Goal: Communication & Community: Share content

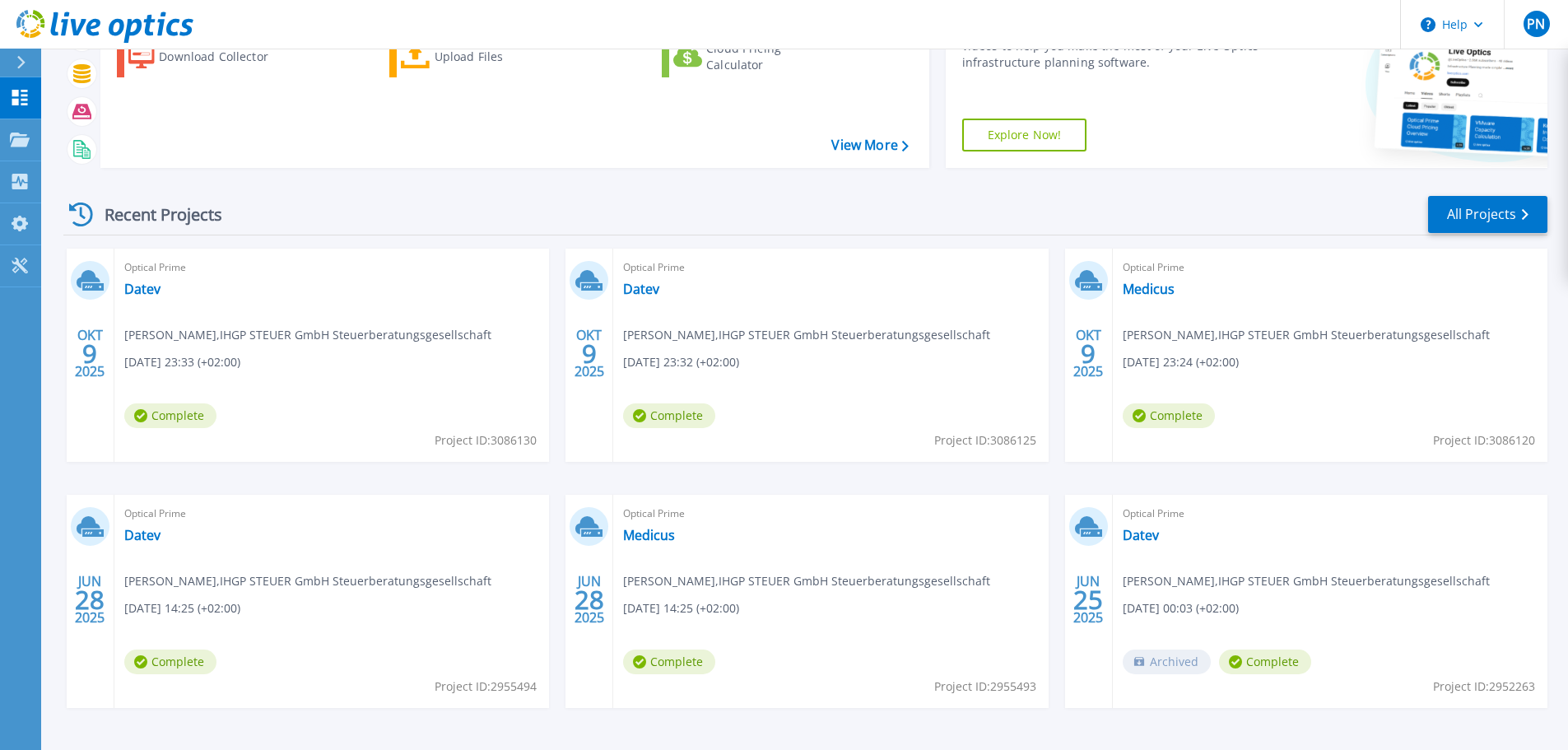
scroll to position [80, 0]
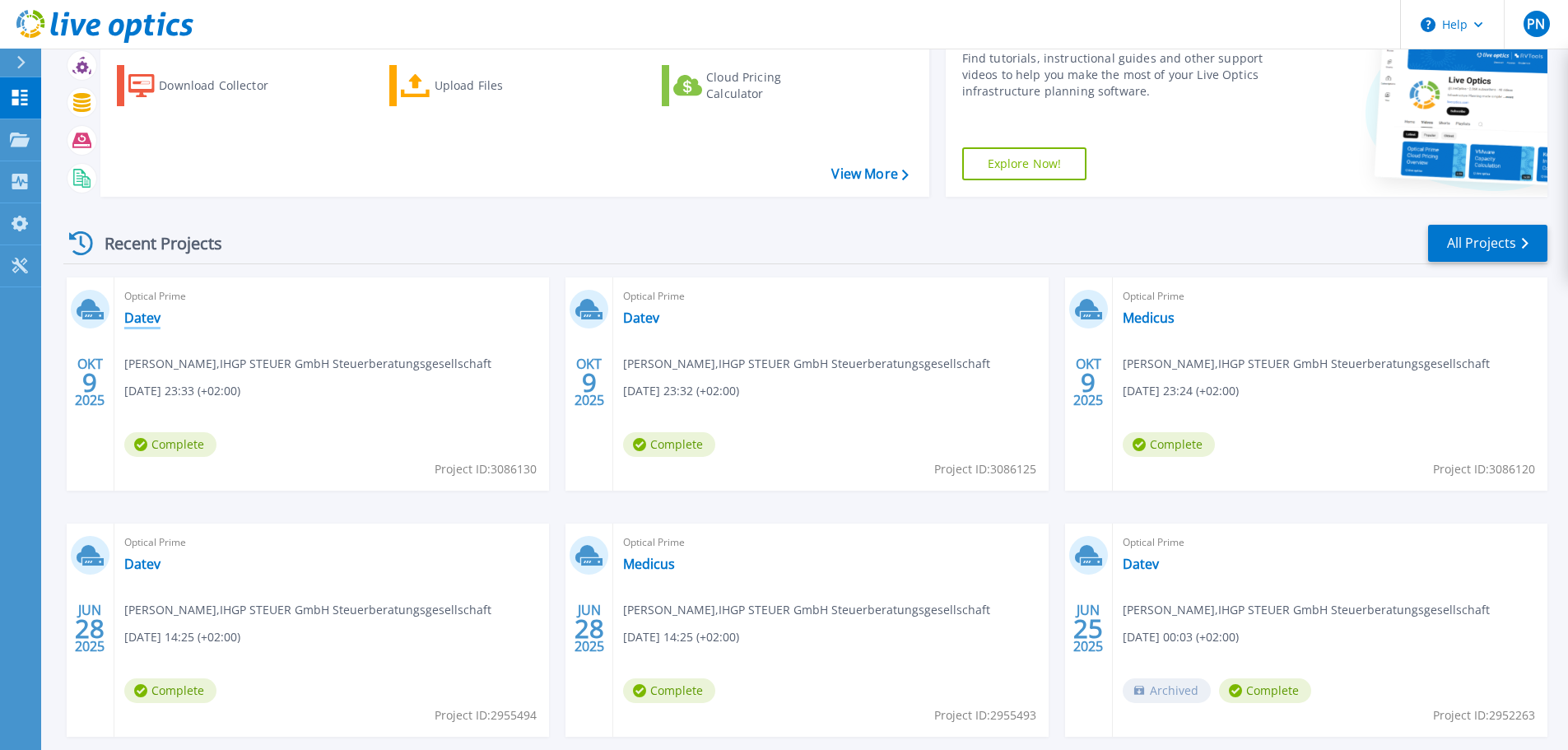
click at [143, 321] on link "Datev" at bounding box center [143, 318] width 37 height 17
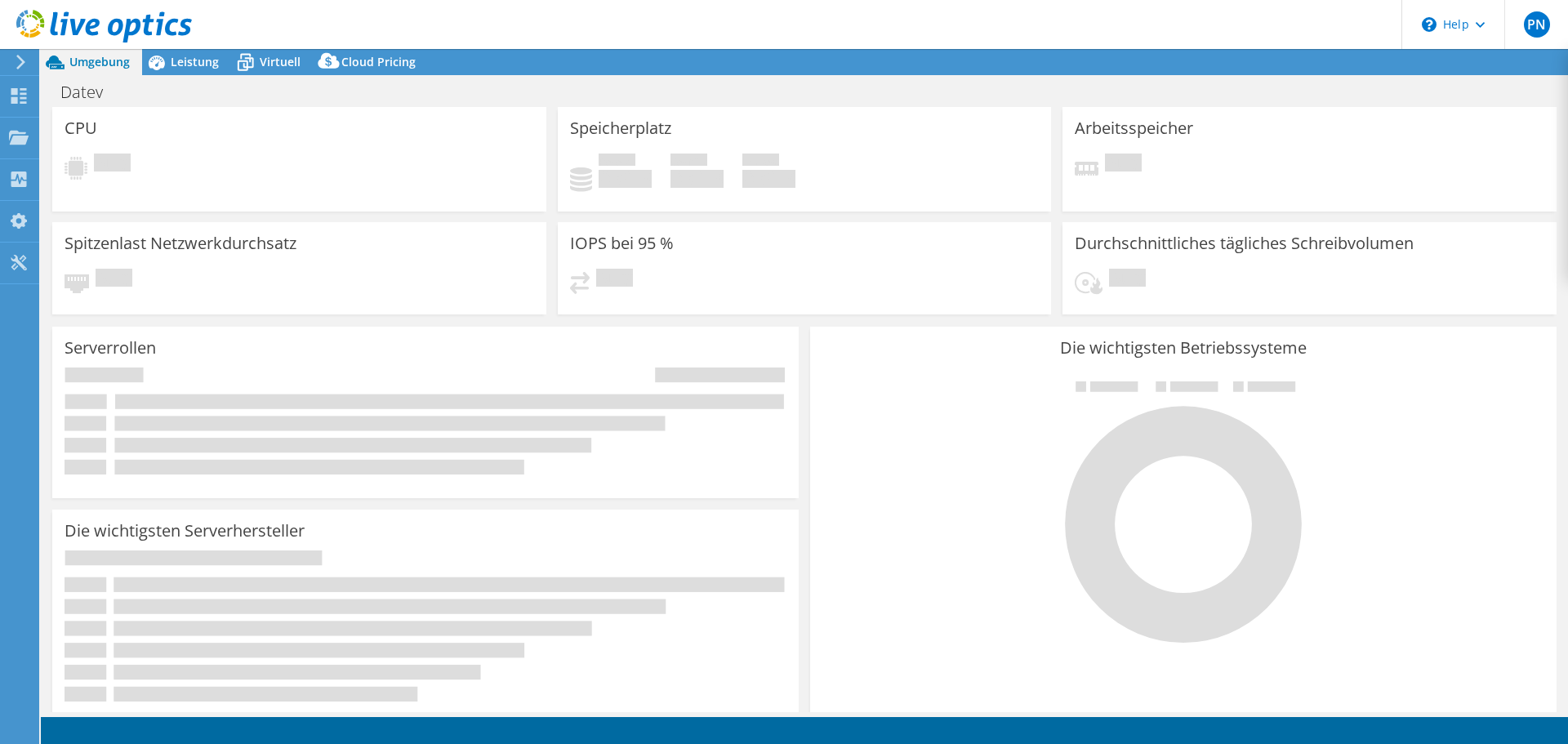
select select "USD"
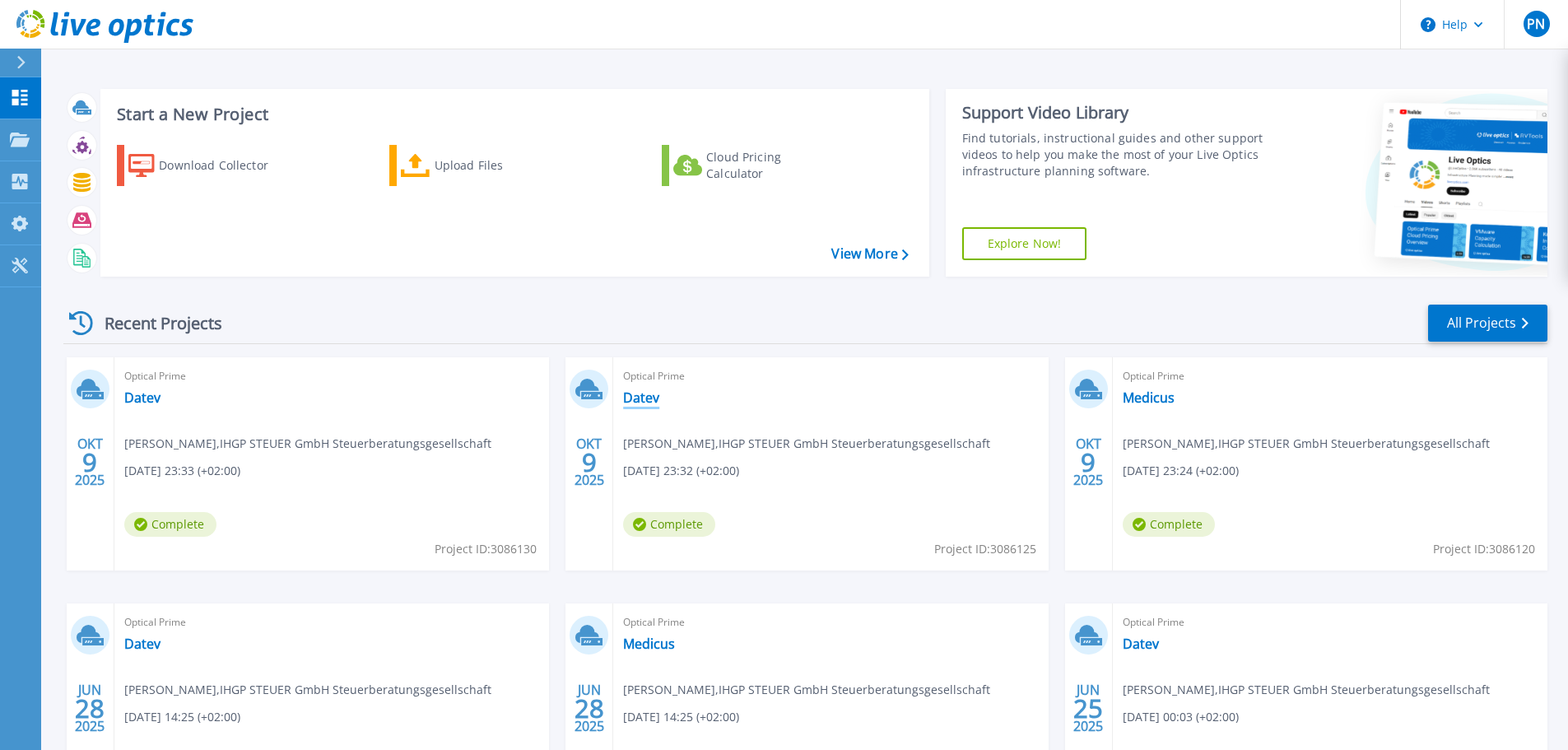
click at [639, 404] on link "Datev" at bounding box center [642, 398] width 37 height 17
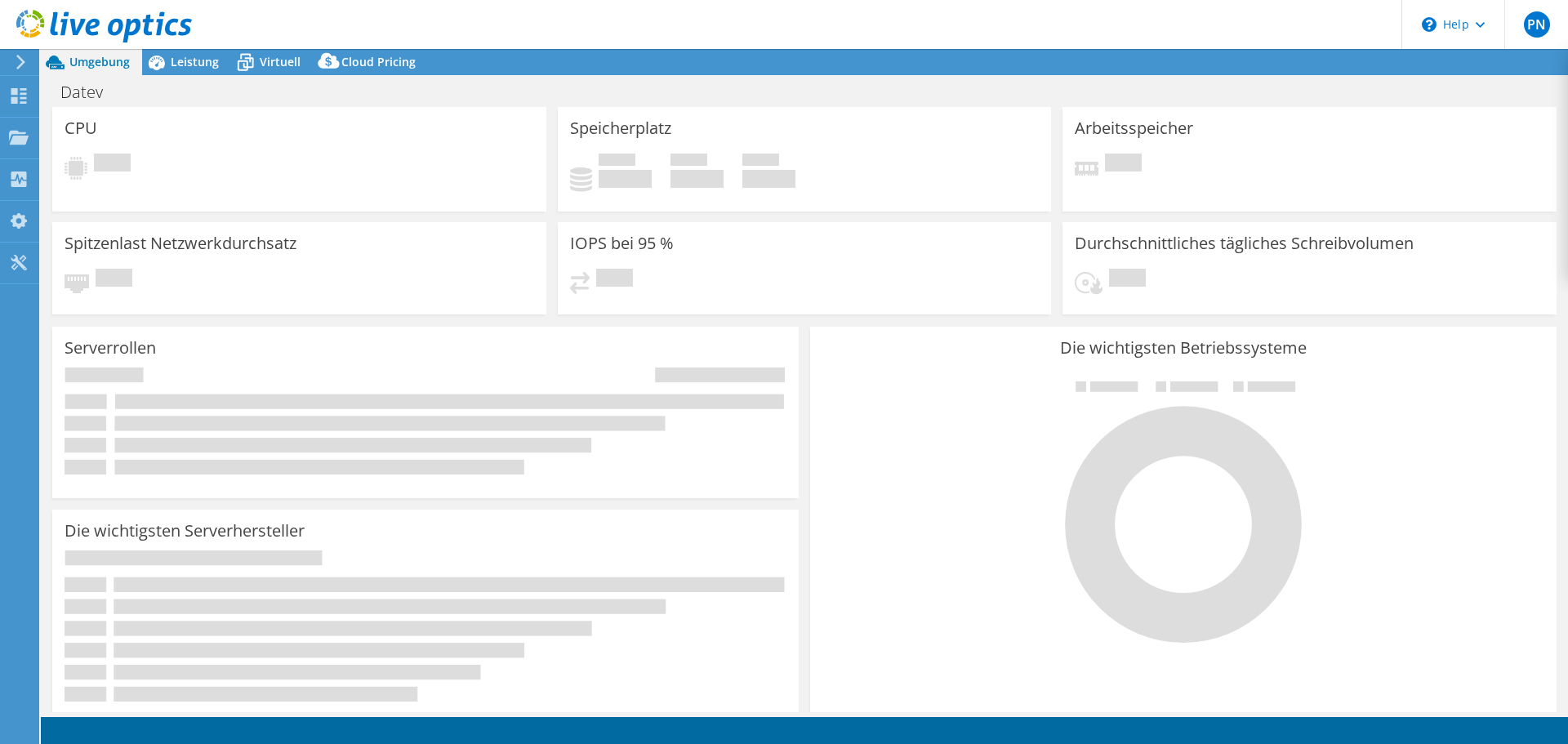
select select "USD"
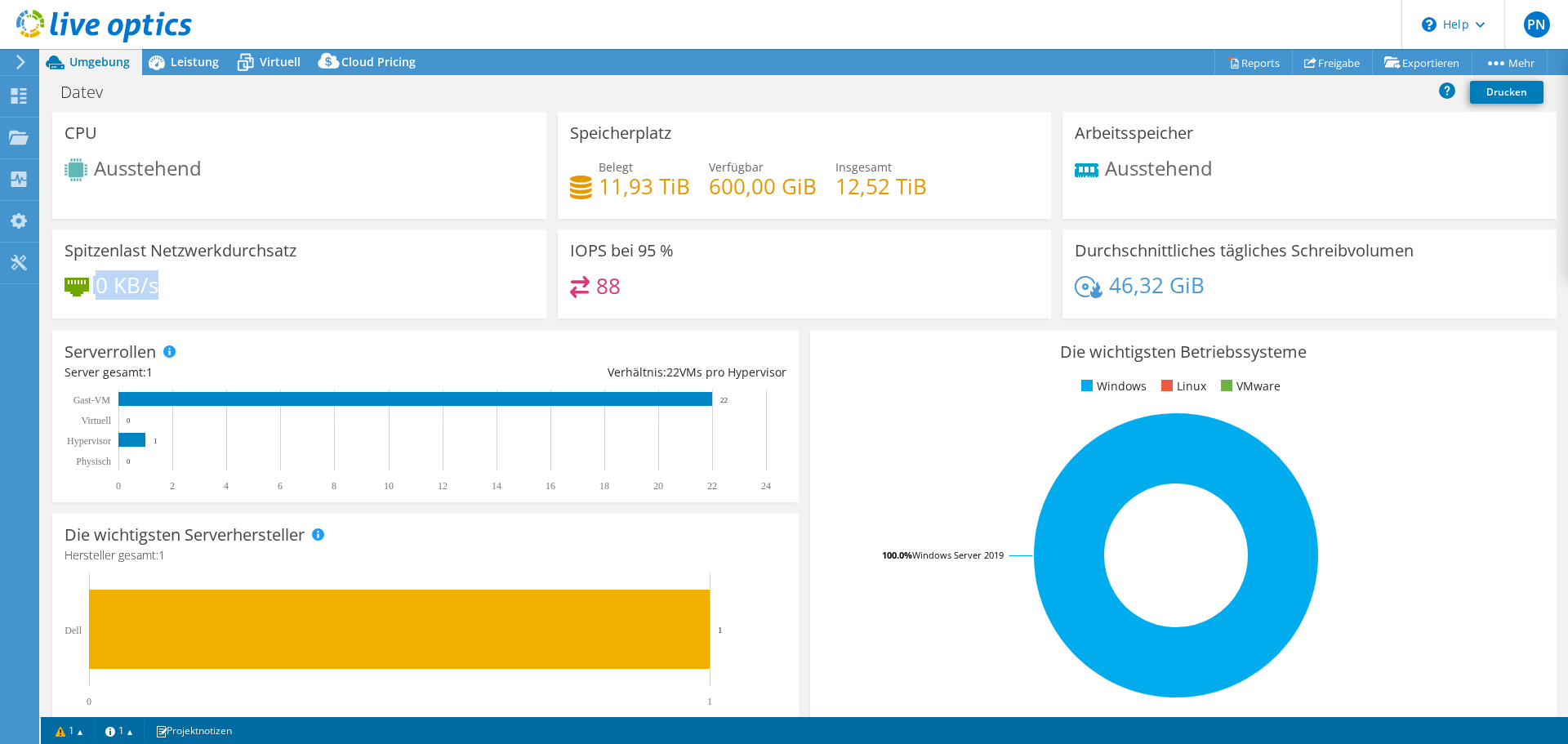
drag, startPoint x: 181, startPoint y: 283, endPoint x: 91, endPoint y: 292, distance: 90.4
click at [91, 292] on div "0 KB/s" at bounding box center [299, 293] width 469 height 35
click at [72, 58] on span "Umgebung" at bounding box center [99, 61] width 60 height 16
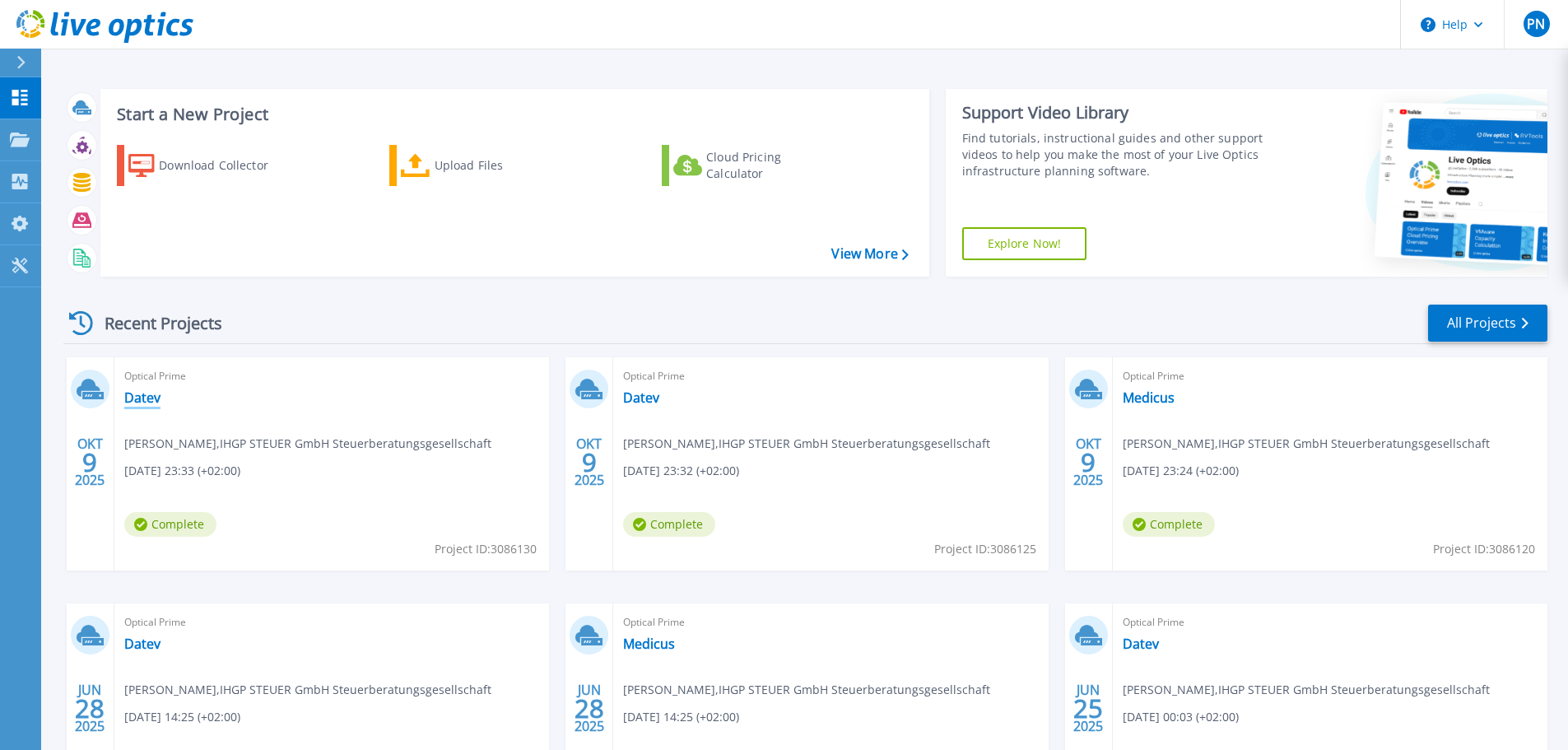
click at [144, 393] on link "Datev" at bounding box center [143, 398] width 37 height 17
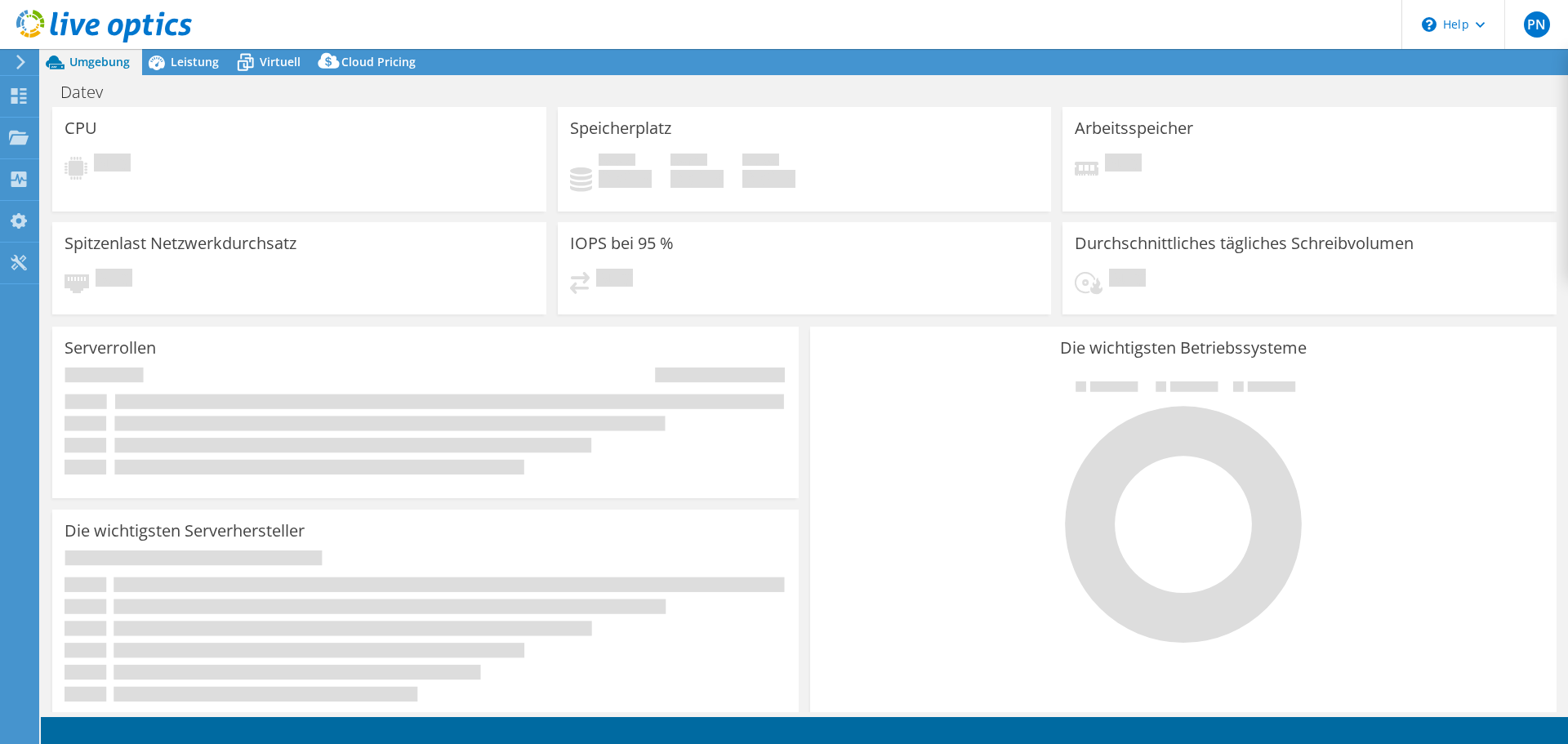
select select "USD"
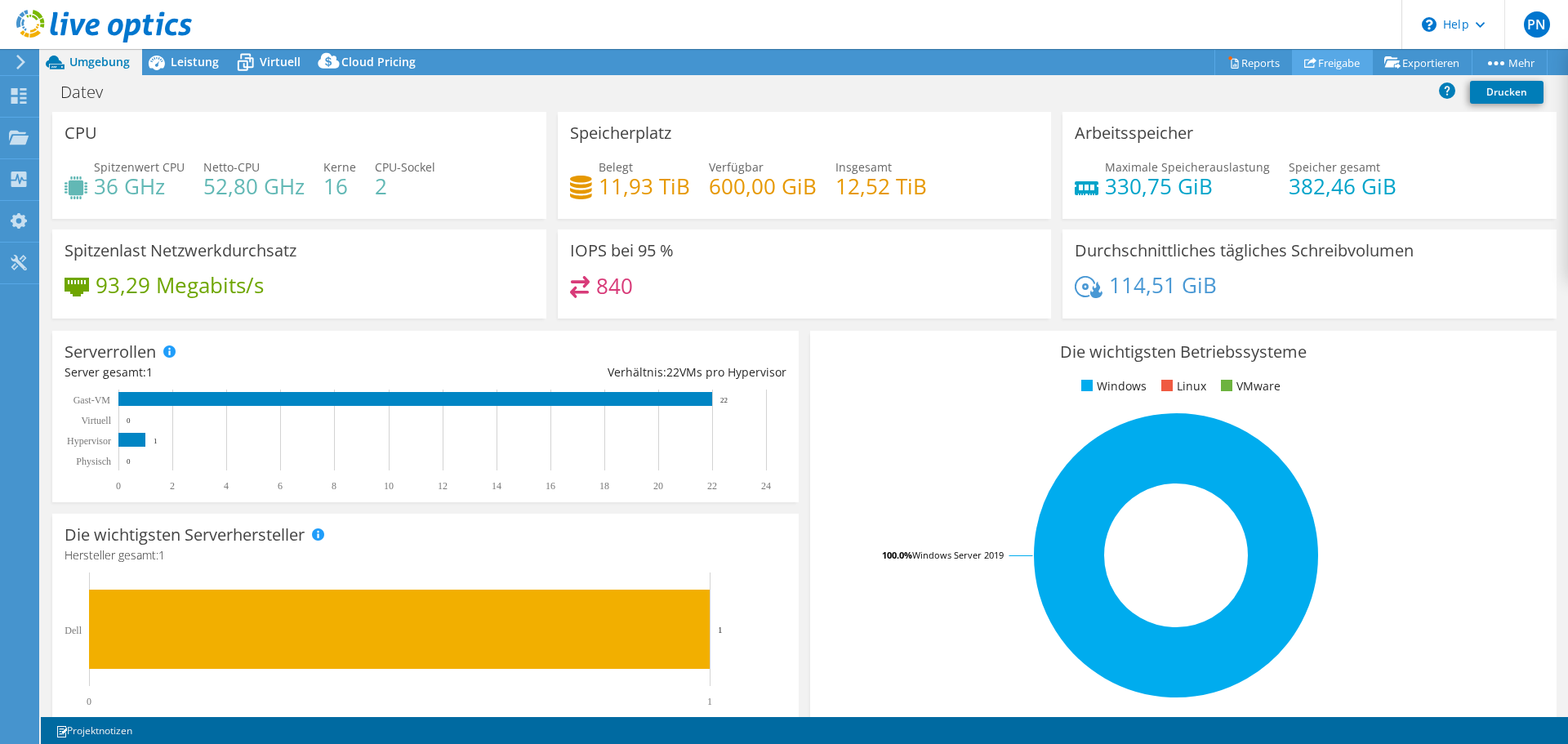
click at [1319, 59] on link "Freigabe" at bounding box center [1332, 62] width 81 height 26
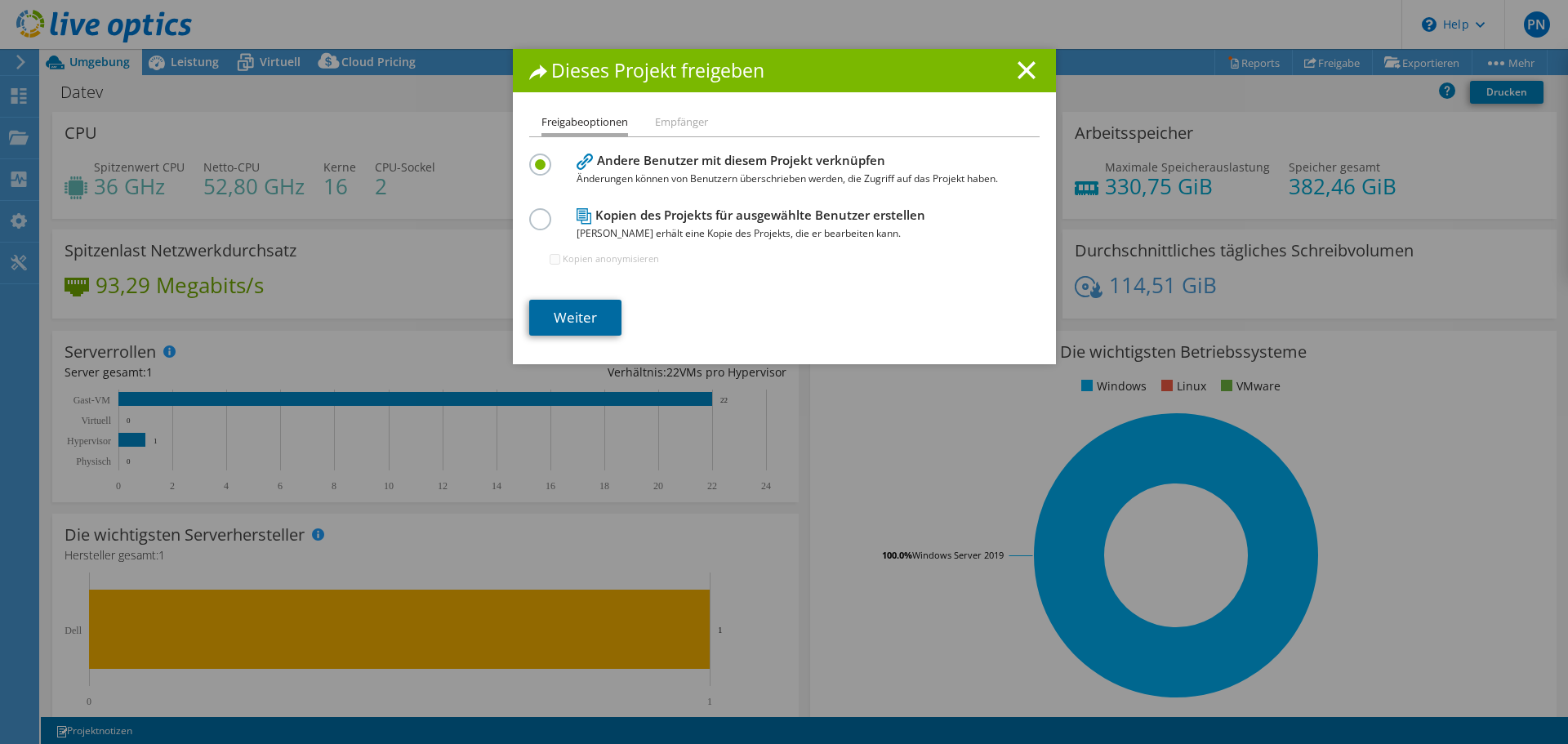
click at [572, 317] on link "Weiter" at bounding box center [576, 318] width 92 height 36
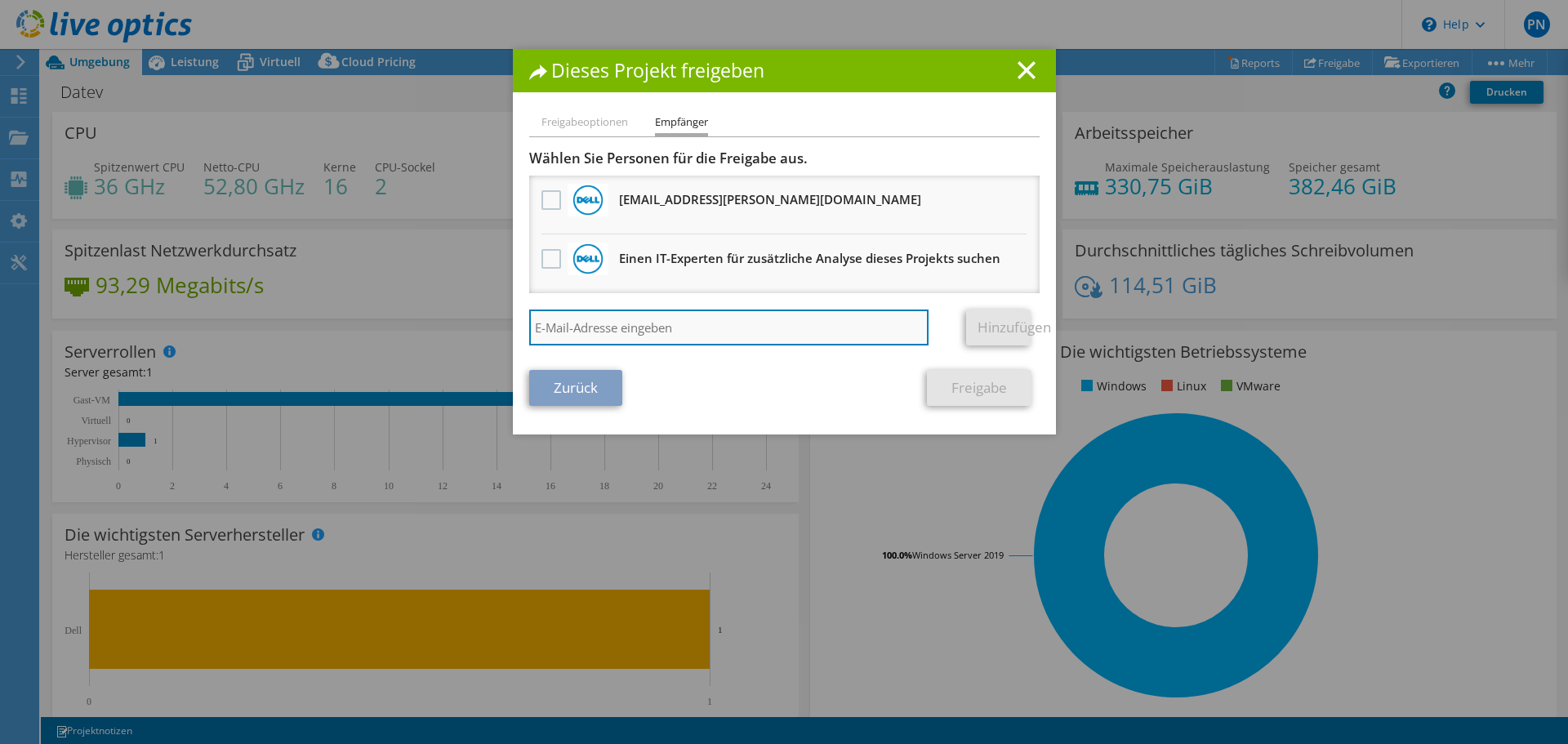
click at [580, 333] on input "search" at bounding box center [730, 328] width 400 height 36
type input "n"
drag, startPoint x: 570, startPoint y: 325, endPoint x: 493, endPoint y: 330, distance: 77.2
click at [493, 330] on div "Dieses Projekt freigeben Freigabeoptionen Empfänger Andere Benutzer mit diesem …" at bounding box center [784, 372] width 1568 height 646
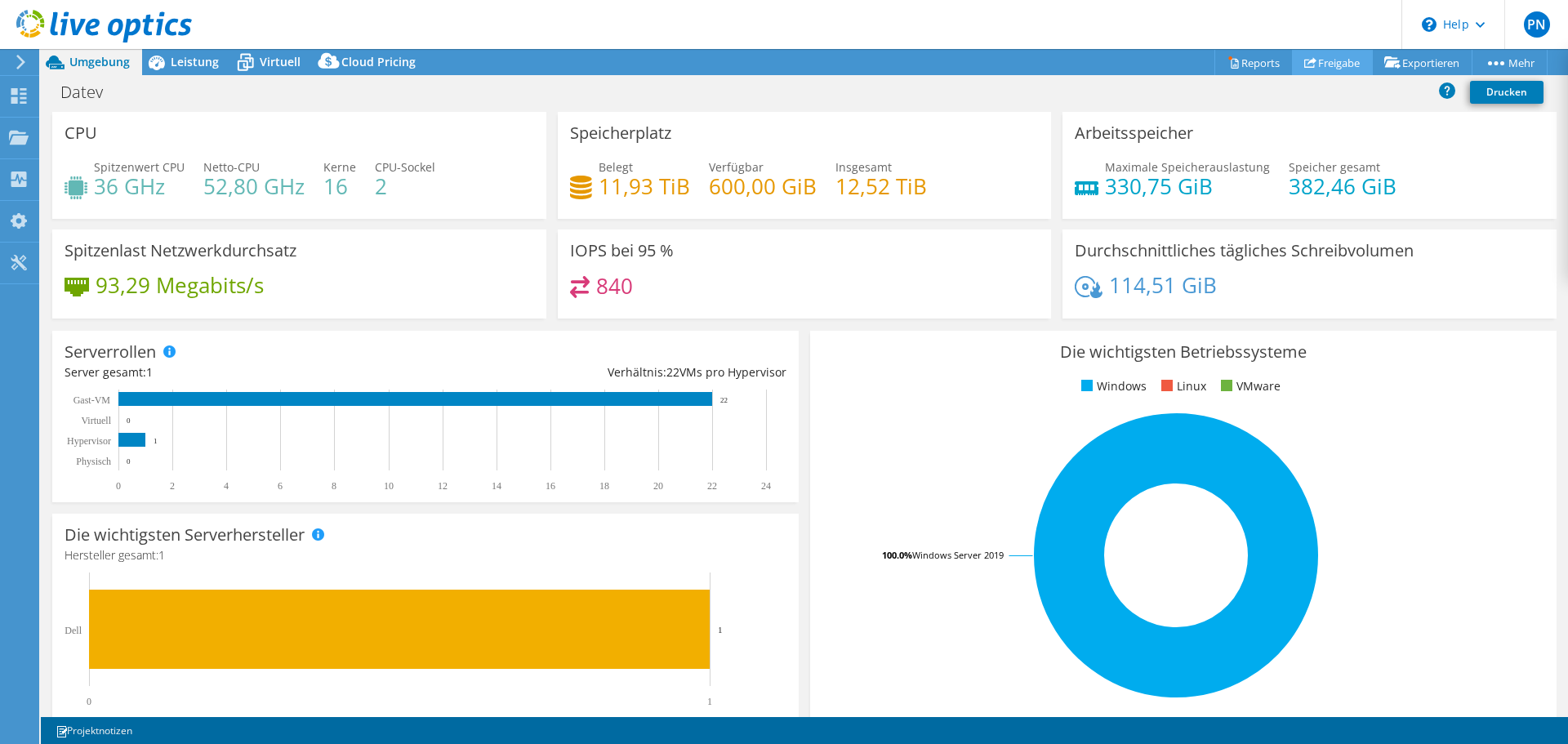
click at [1324, 59] on link "Freigabe" at bounding box center [1332, 62] width 81 height 26
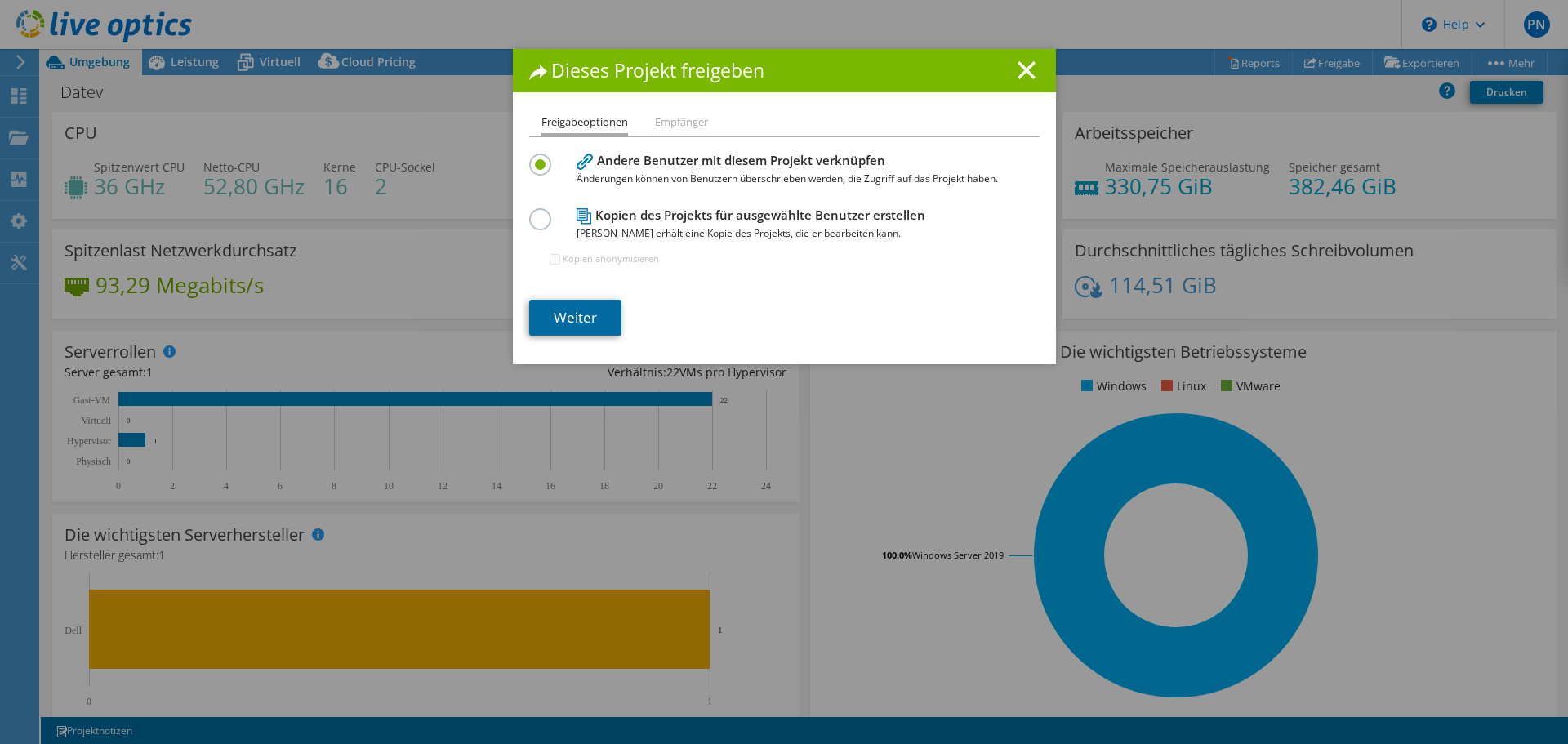
click at [571, 314] on link "Weiter" at bounding box center [576, 318] width 92 height 36
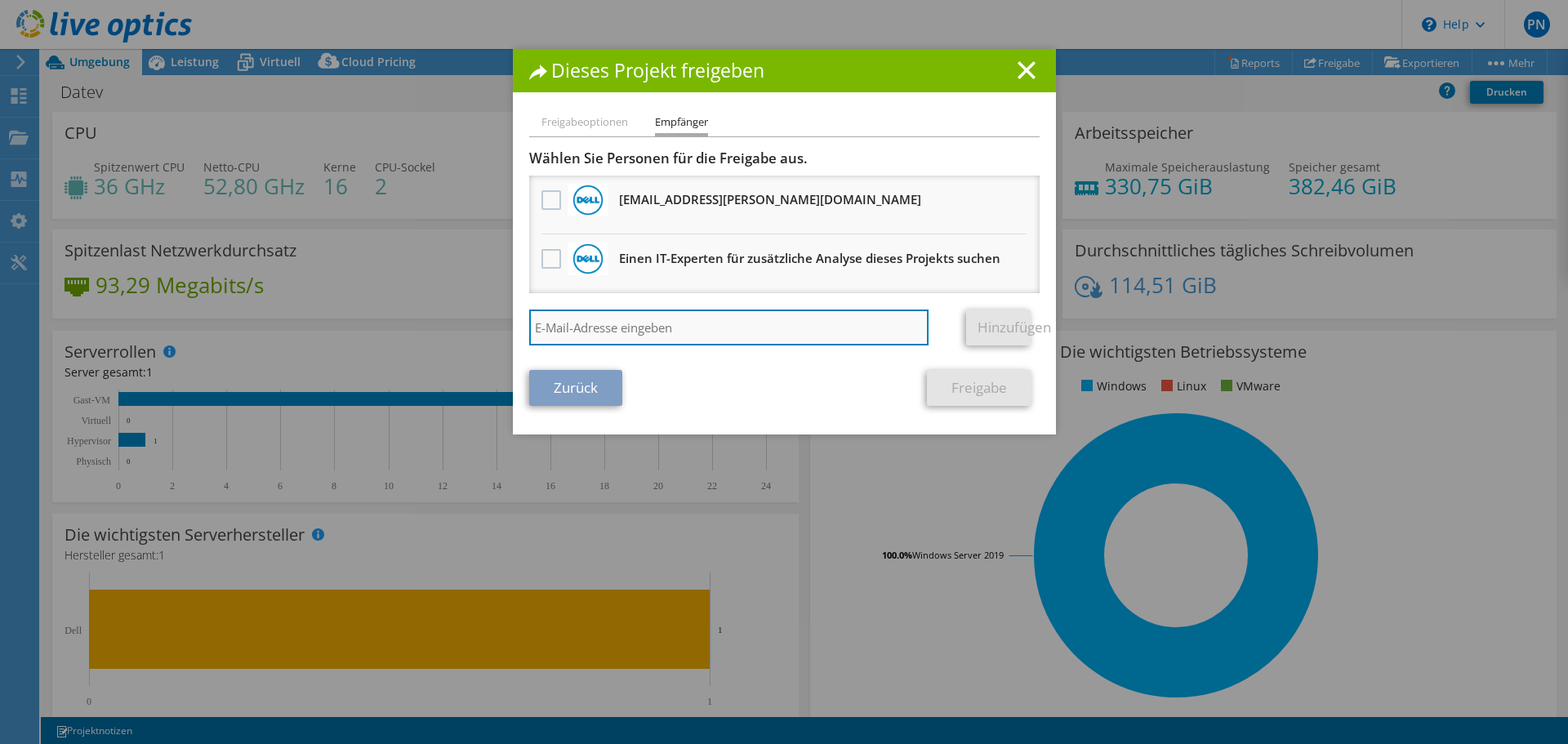
click at [561, 327] on input "search" at bounding box center [730, 328] width 400 height 36
type input "office@ten-it.de"
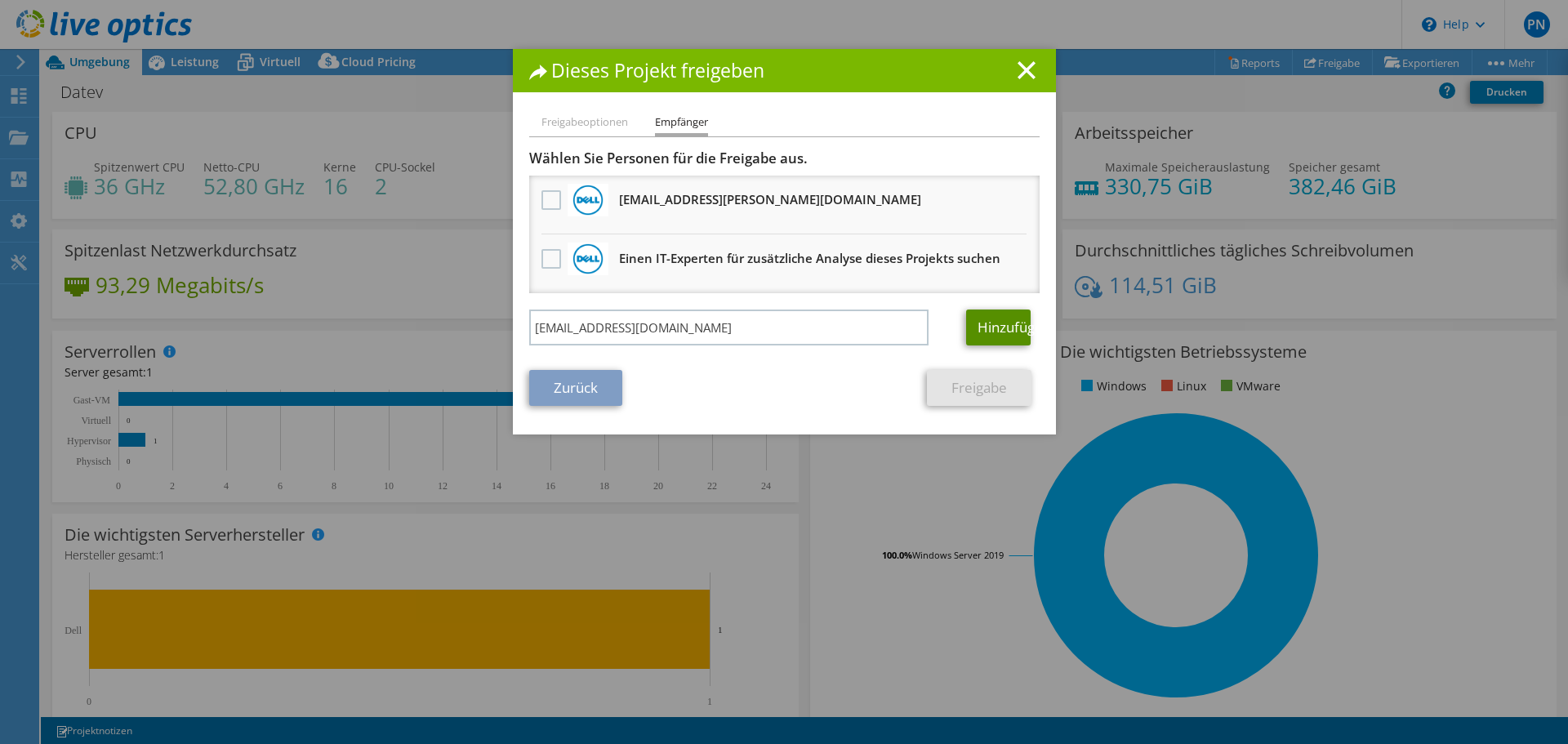
click at [1004, 330] on link "Hinzufügen" at bounding box center [998, 328] width 64 height 36
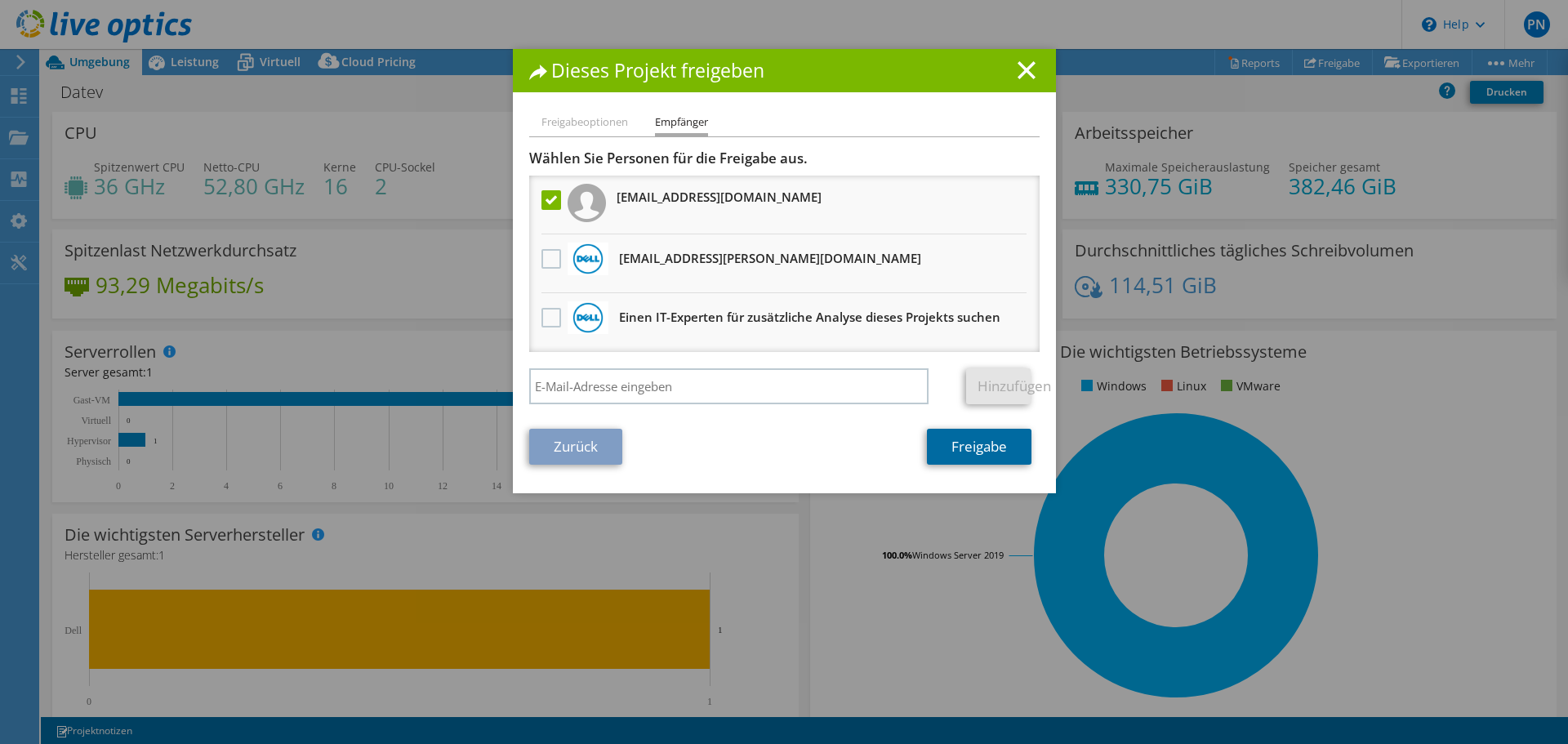
click at [954, 449] on link "Freigabe" at bounding box center [979, 447] width 105 height 36
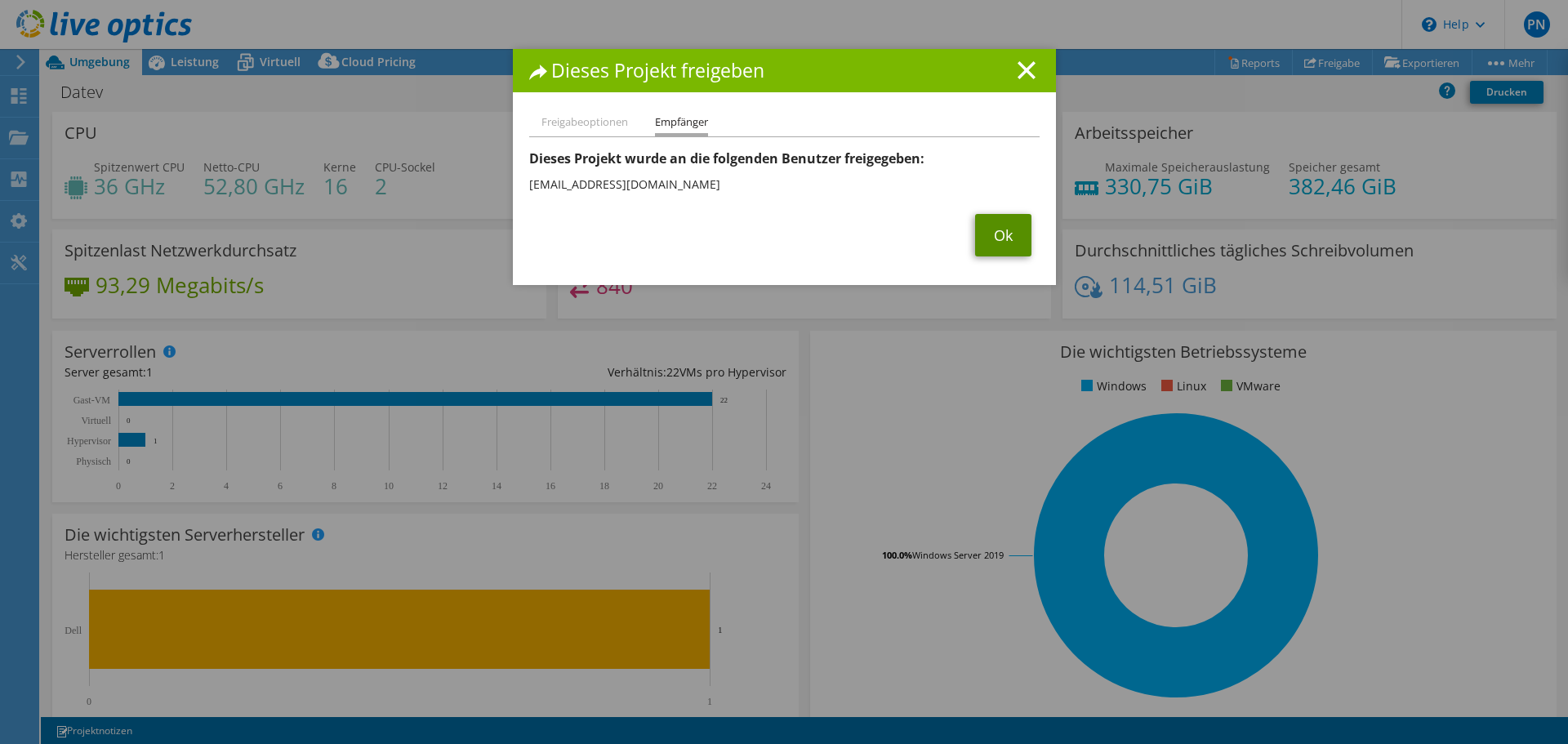
click at [996, 232] on link "Ok" at bounding box center [1003, 236] width 56 height 43
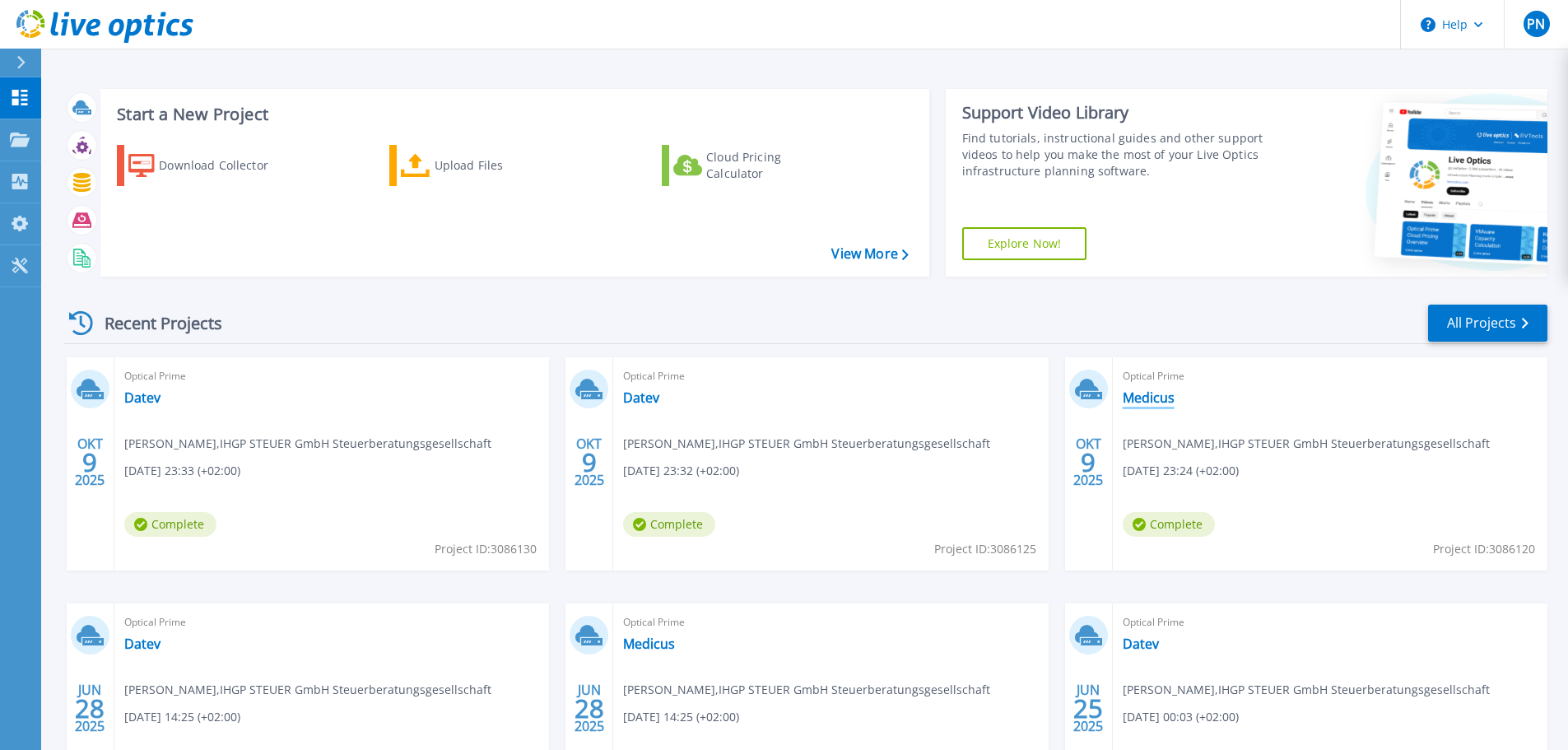
click at [1151, 401] on link "Medicus" at bounding box center [1149, 398] width 51 height 17
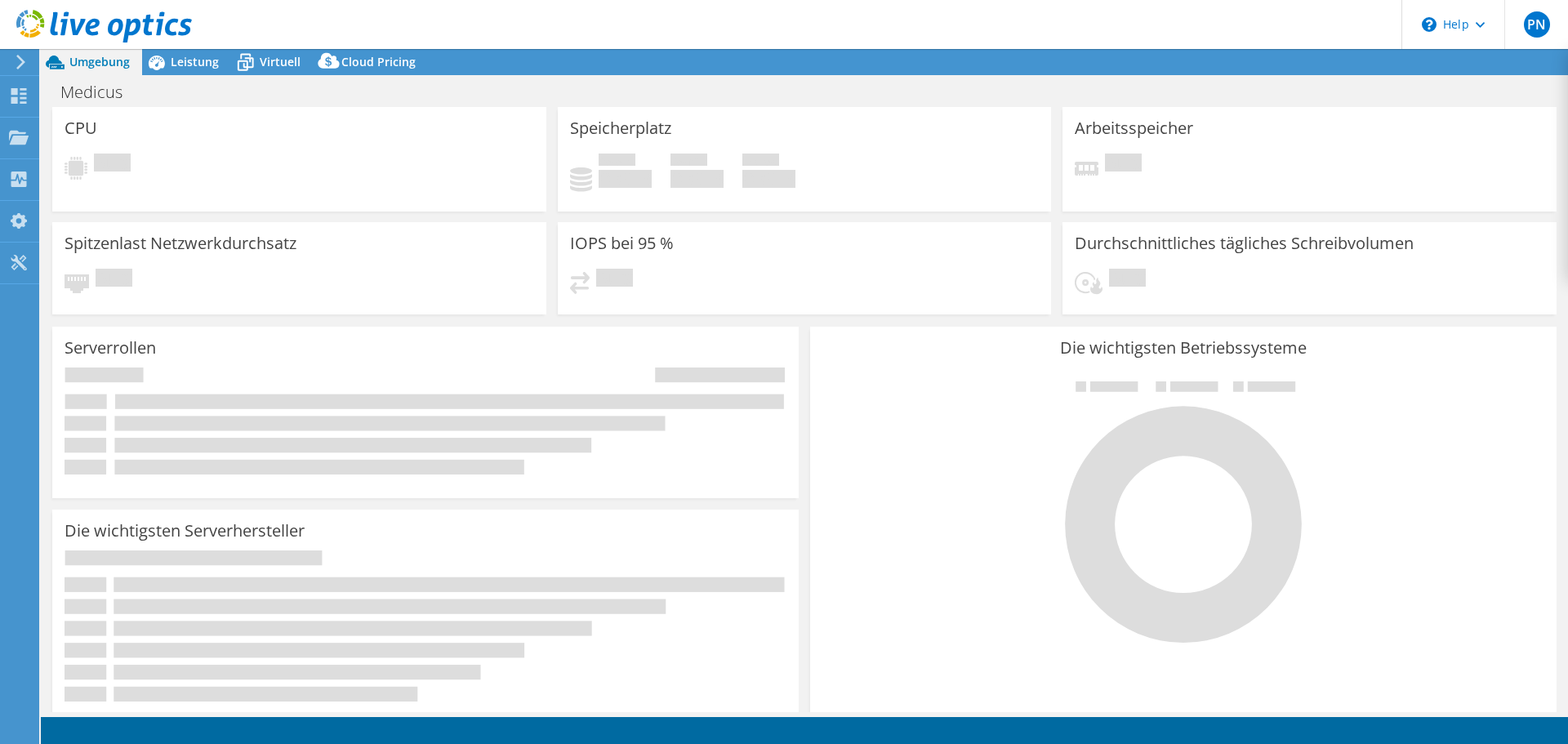
select select "USD"
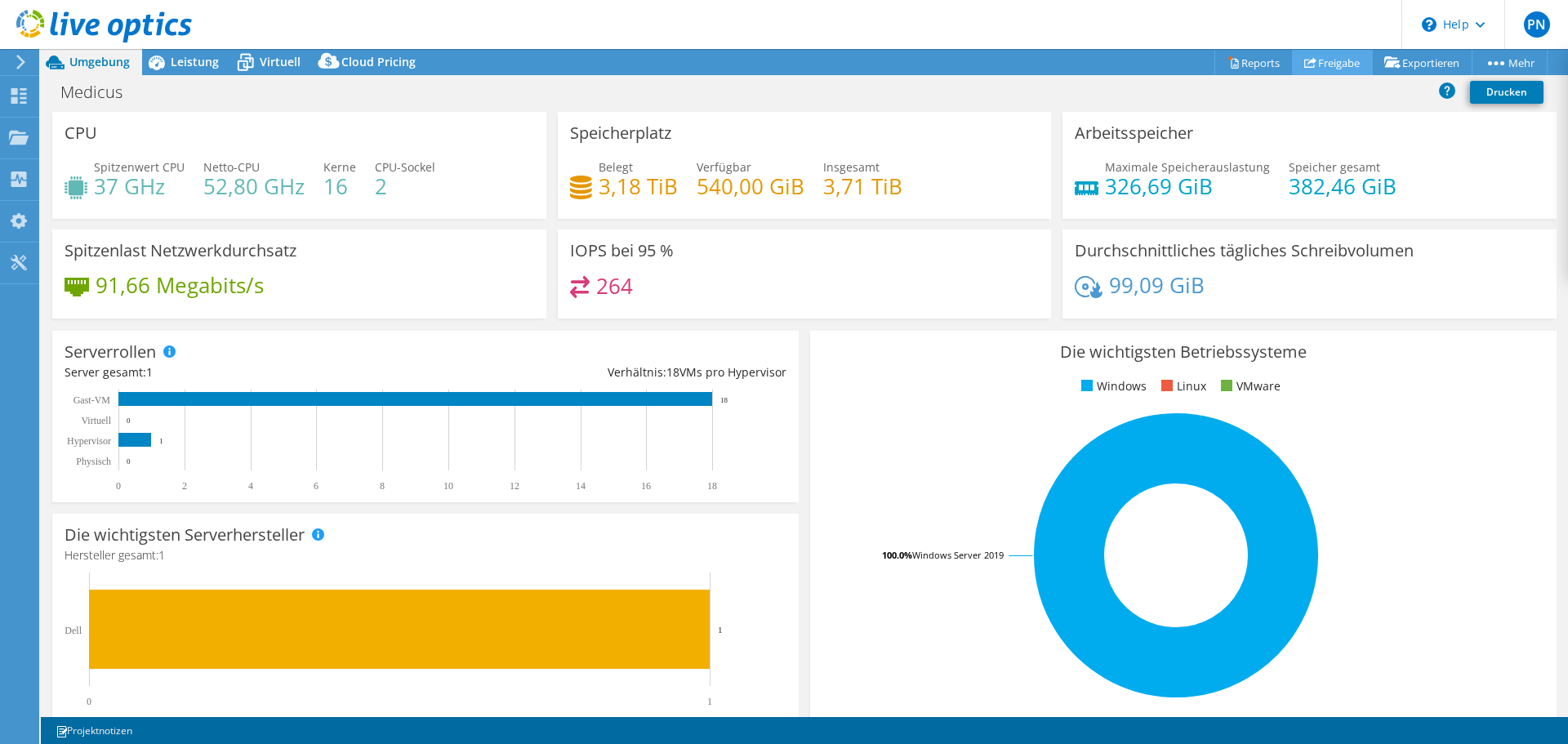
click at [1321, 57] on link "Freigabe" at bounding box center [1332, 62] width 81 height 26
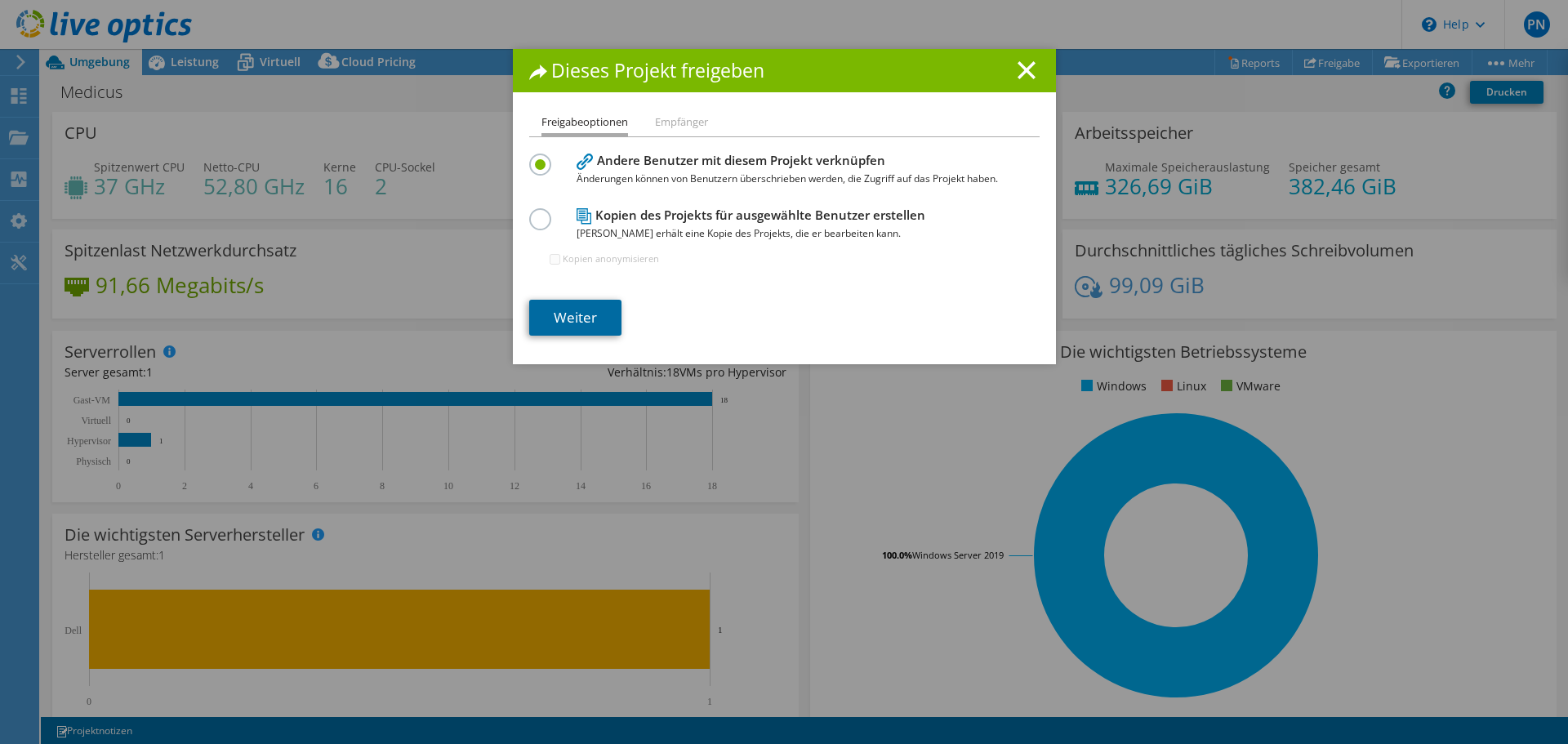
click at [566, 319] on link "Weiter" at bounding box center [576, 318] width 92 height 36
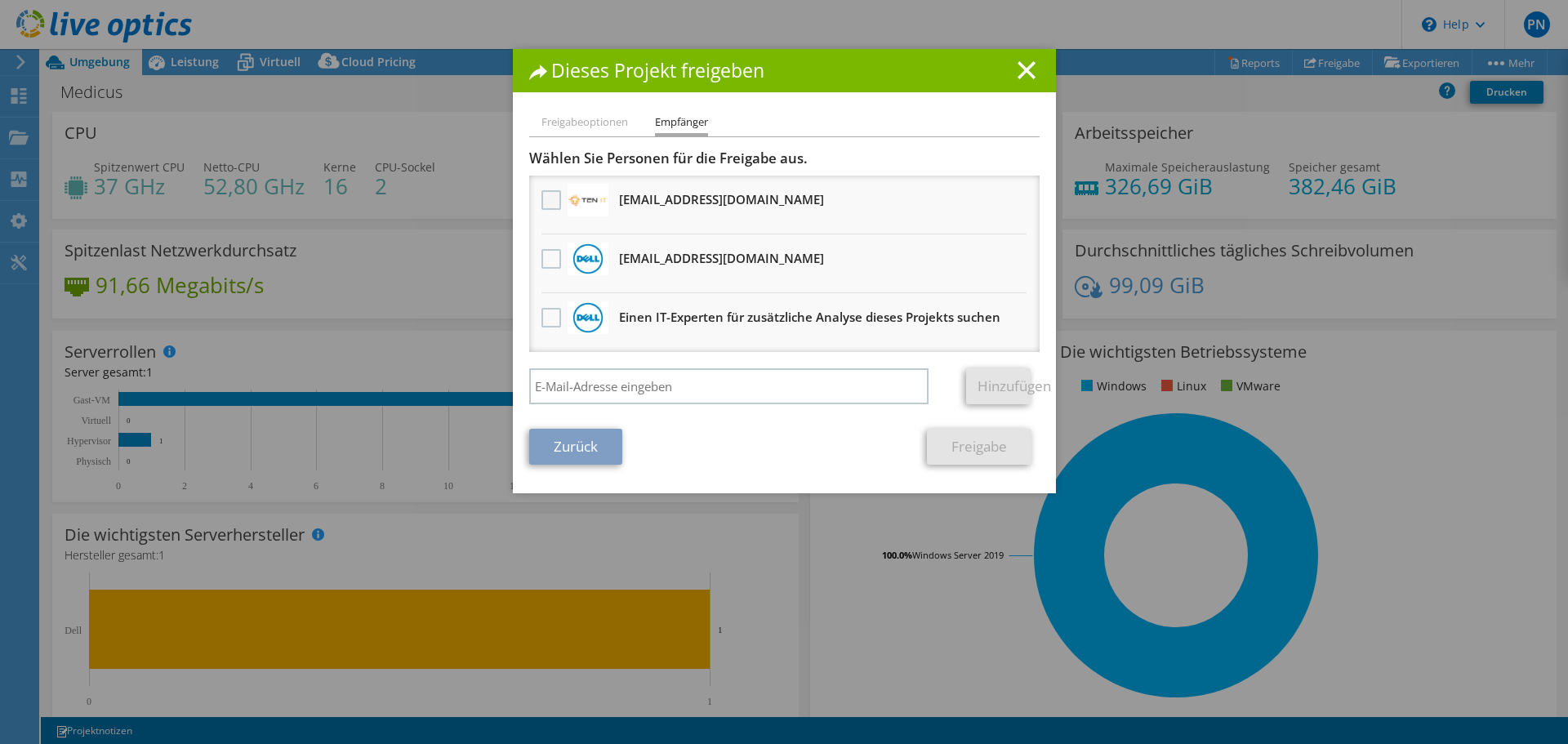
click at [548, 200] on label at bounding box center [553, 200] width 24 height 20
click at [0, 0] on input "checkbox" at bounding box center [0, 0] width 0 height 0
click at [972, 447] on link "Freigabe" at bounding box center [979, 447] width 105 height 36
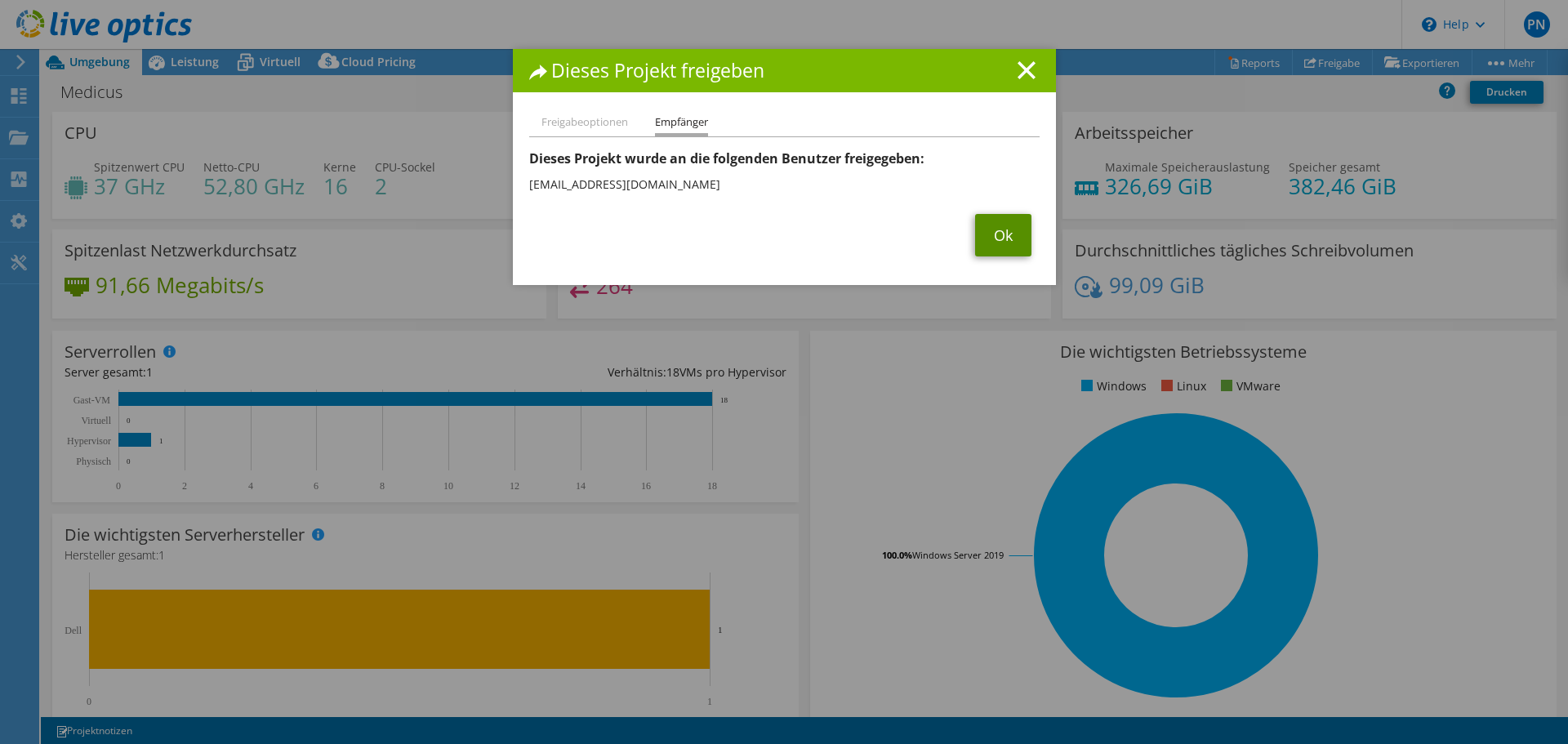
click at [996, 235] on link "Ok" at bounding box center [1003, 236] width 56 height 43
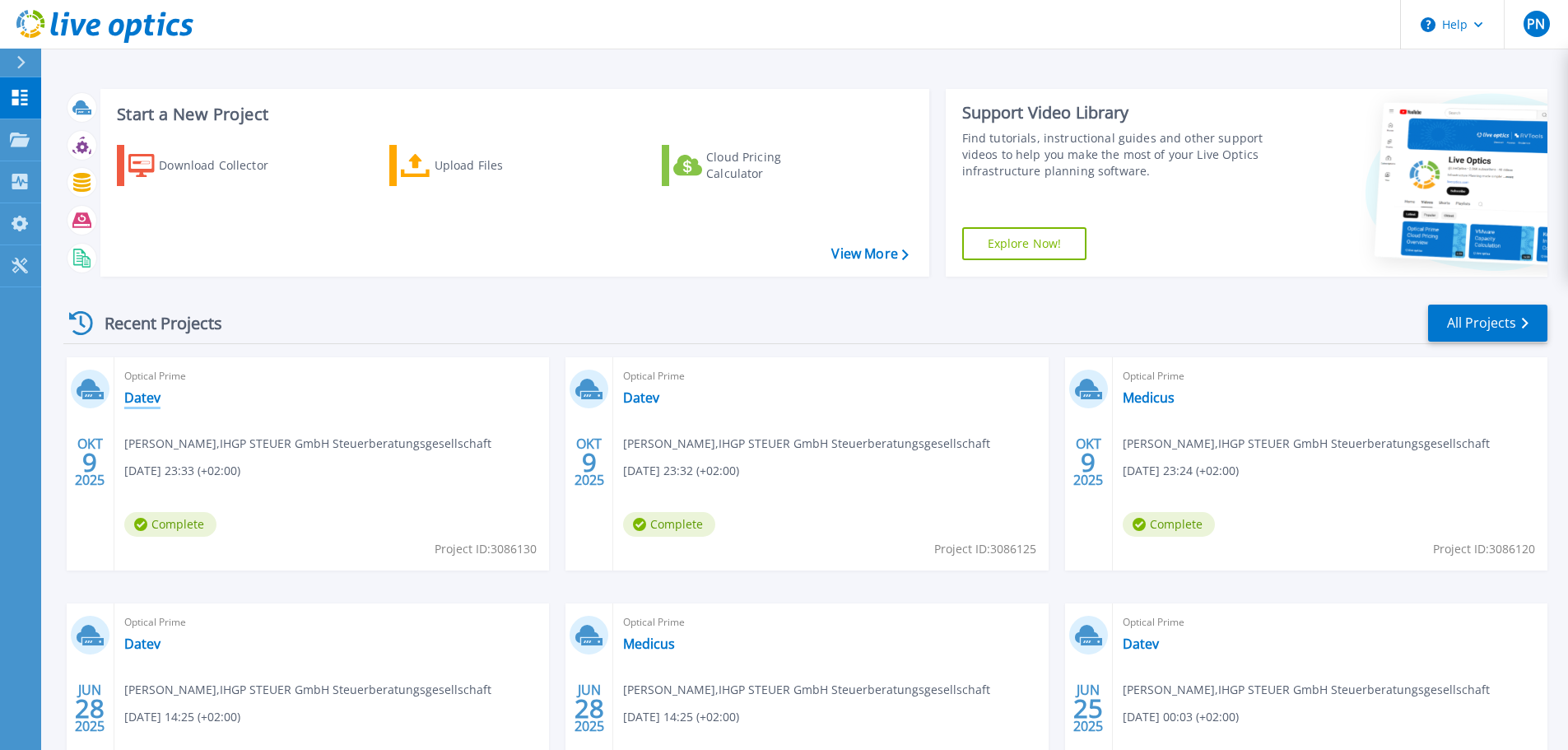
click at [141, 400] on link "Datev" at bounding box center [143, 398] width 37 height 17
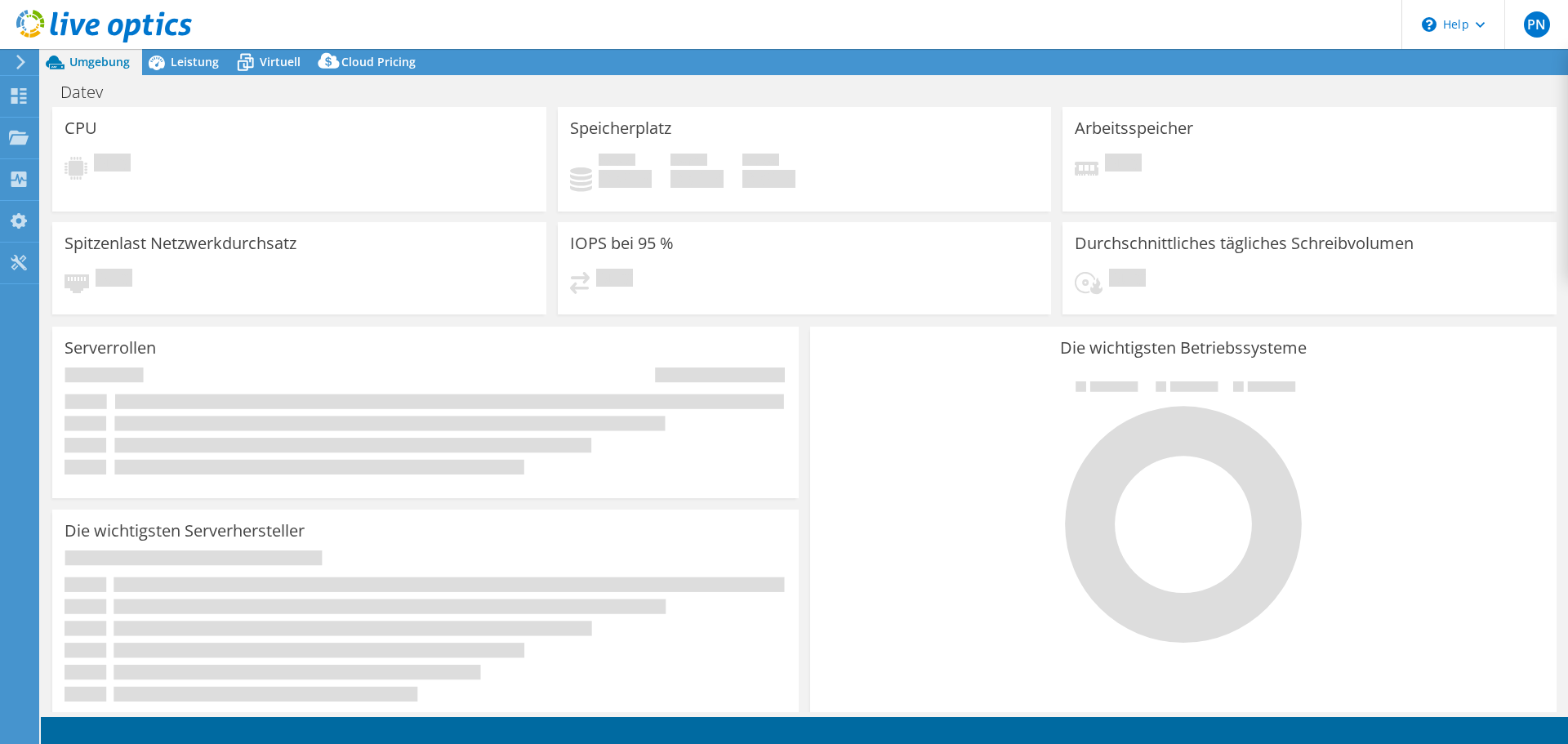
select select "USD"
